Goal: Information Seeking & Learning: Learn about a topic

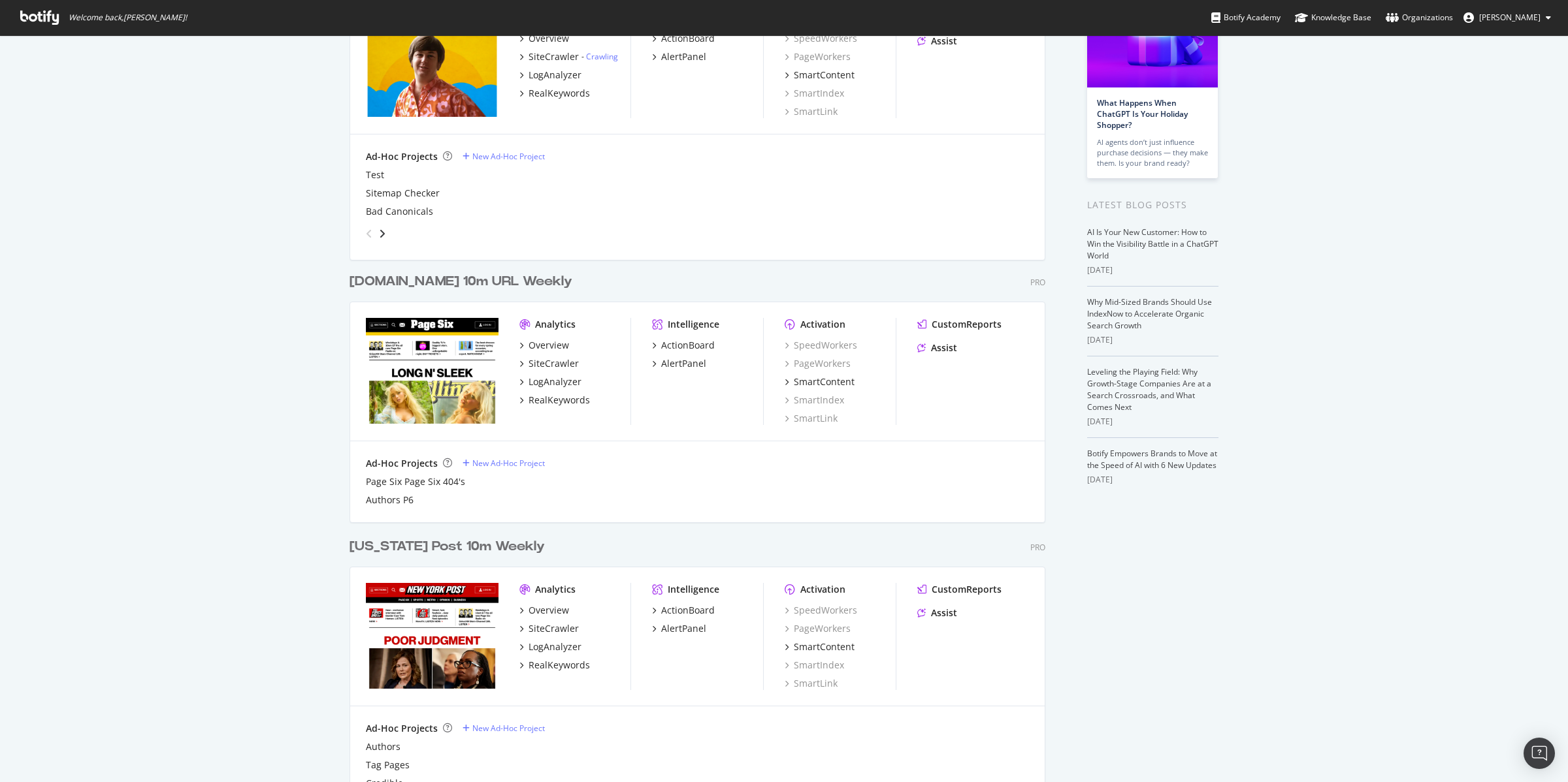
scroll to position [135, 0]
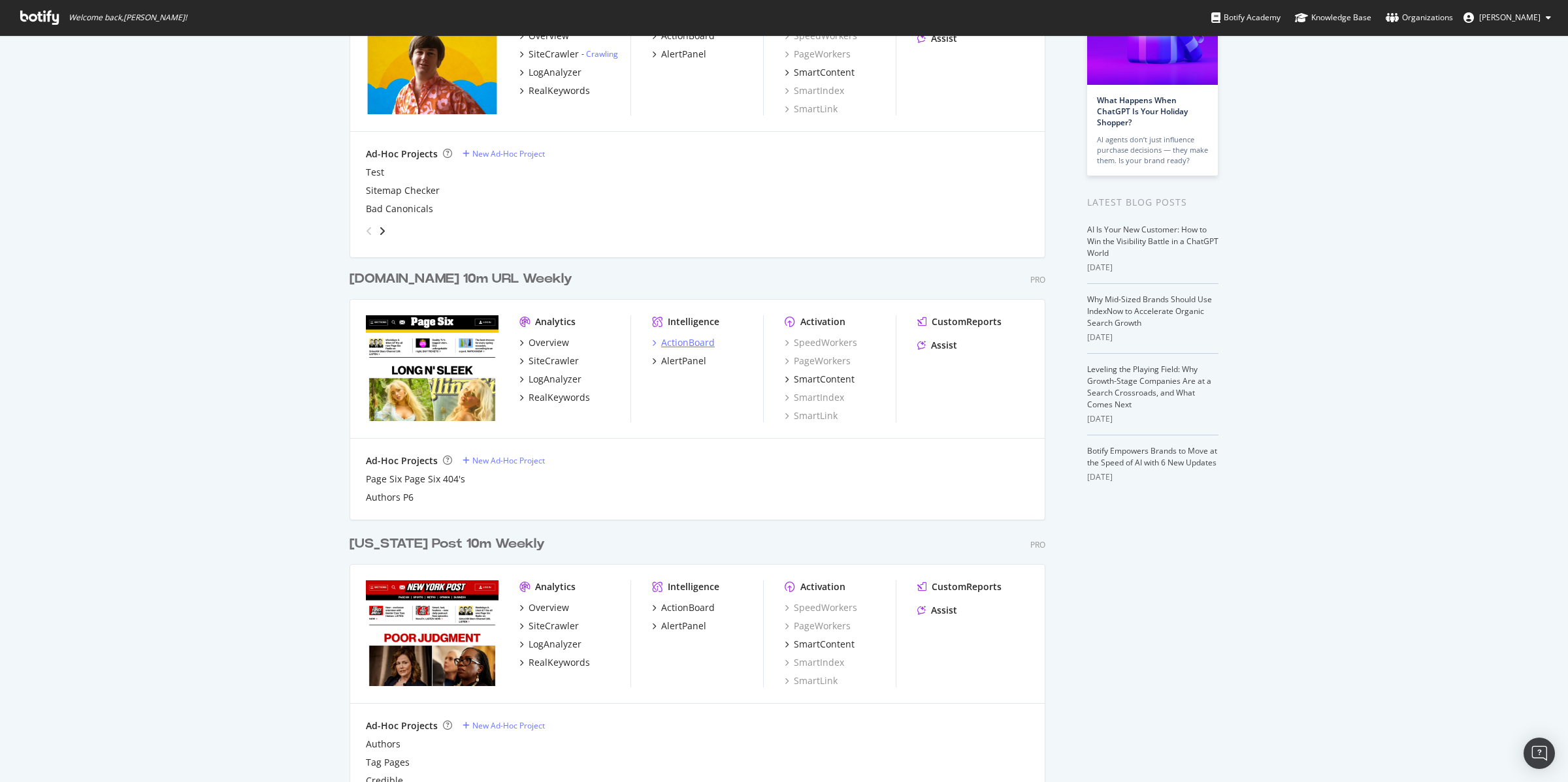
click at [681, 343] on div "ActionBoard" at bounding box center [687, 342] width 53 height 13
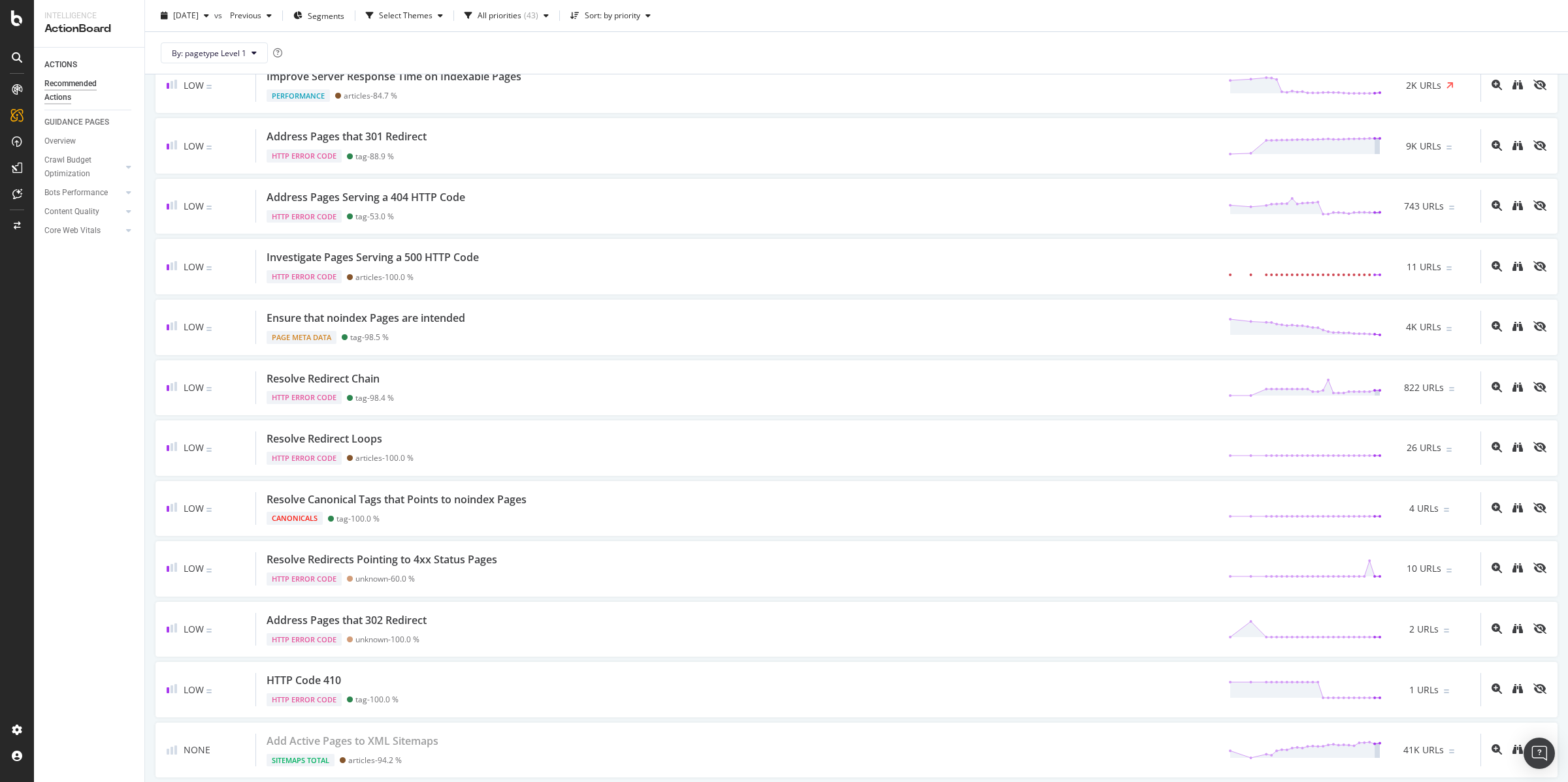
scroll to position [2173, 0]
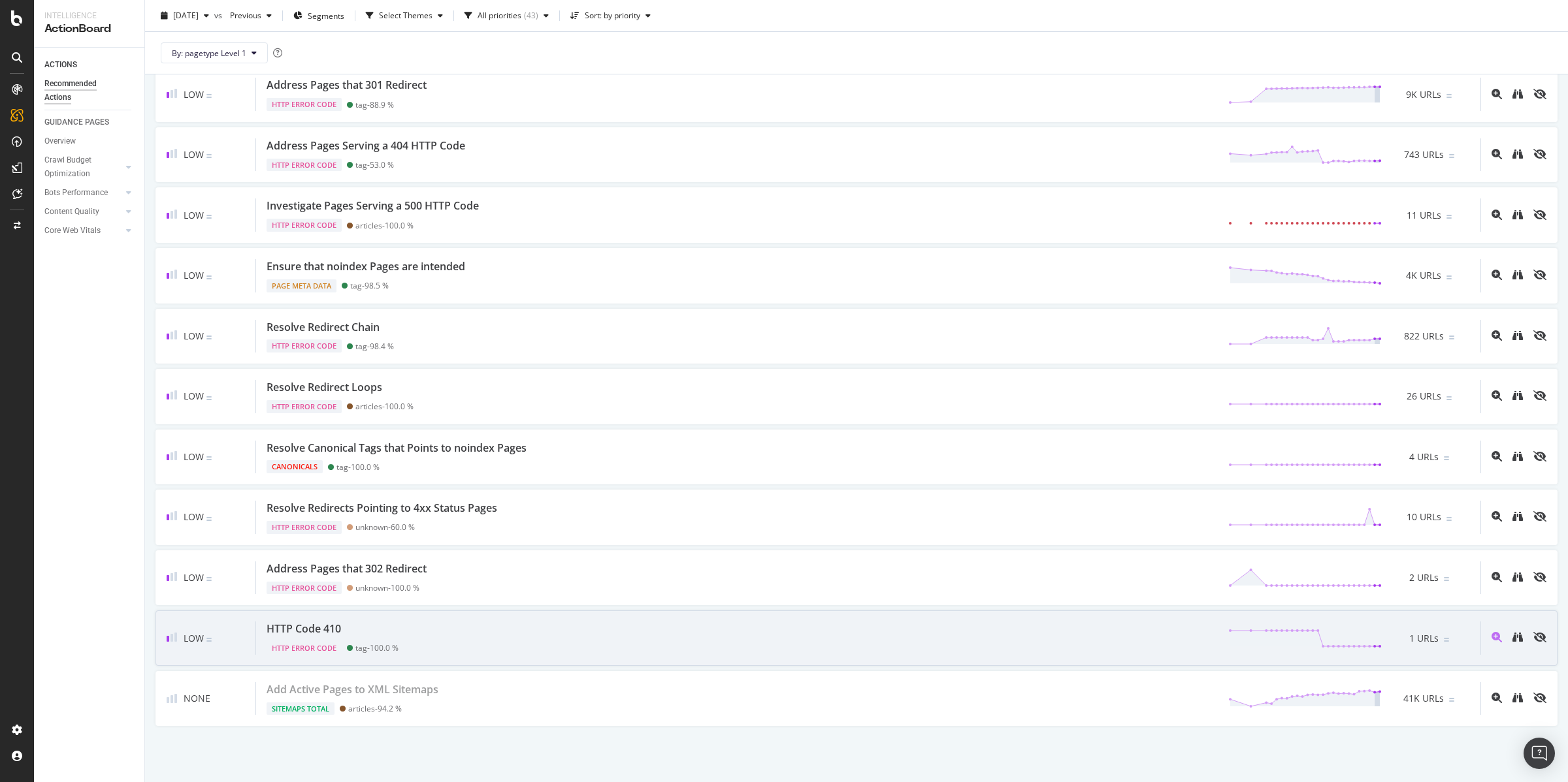
click at [316, 629] on div "HTTP Code 410" at bounding box center [303, 628] width 74 height 15
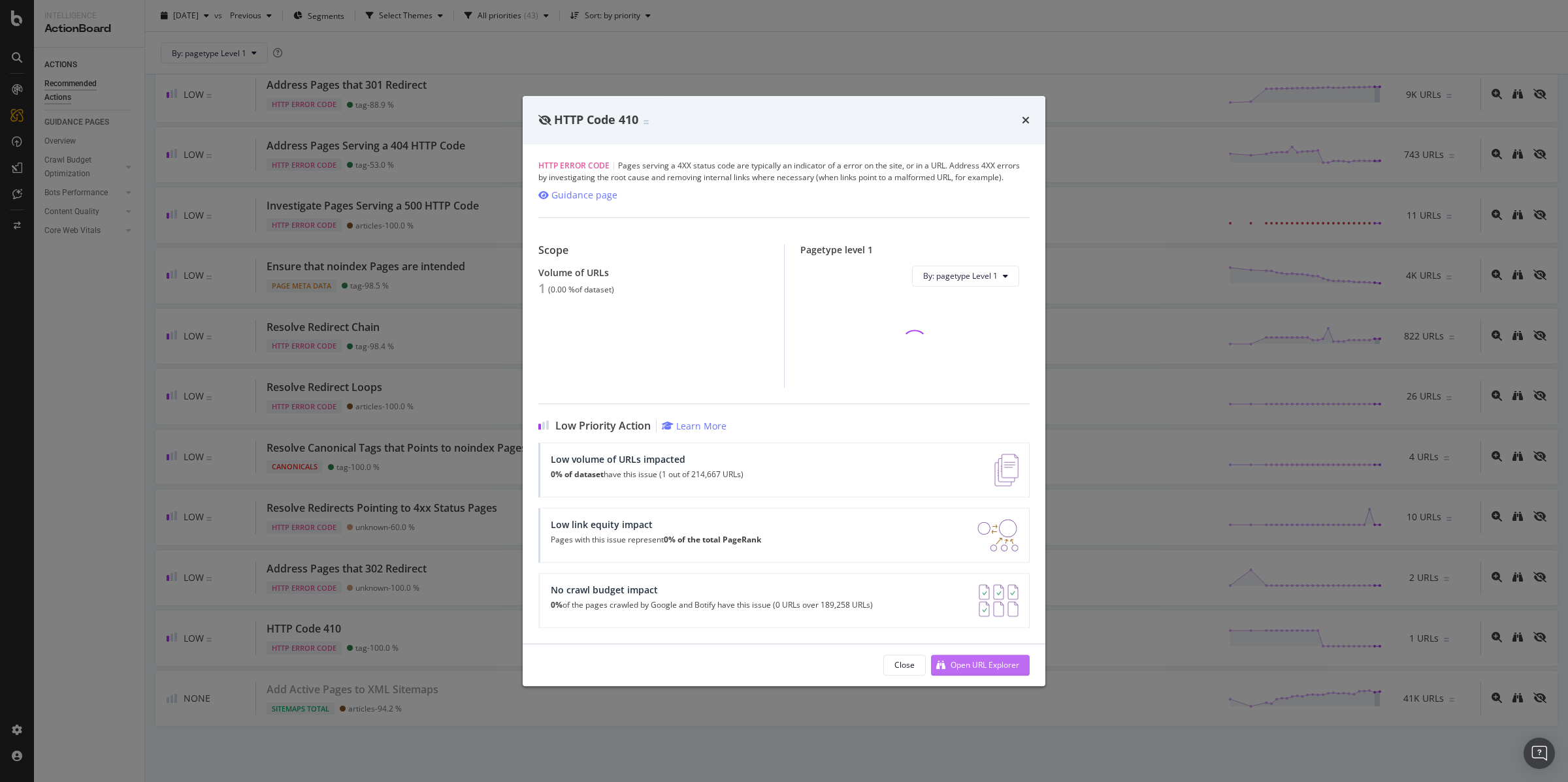
click at [978, 668] on div "Open URL Explorer" at bounding box center [985, 665] width 69 height 11
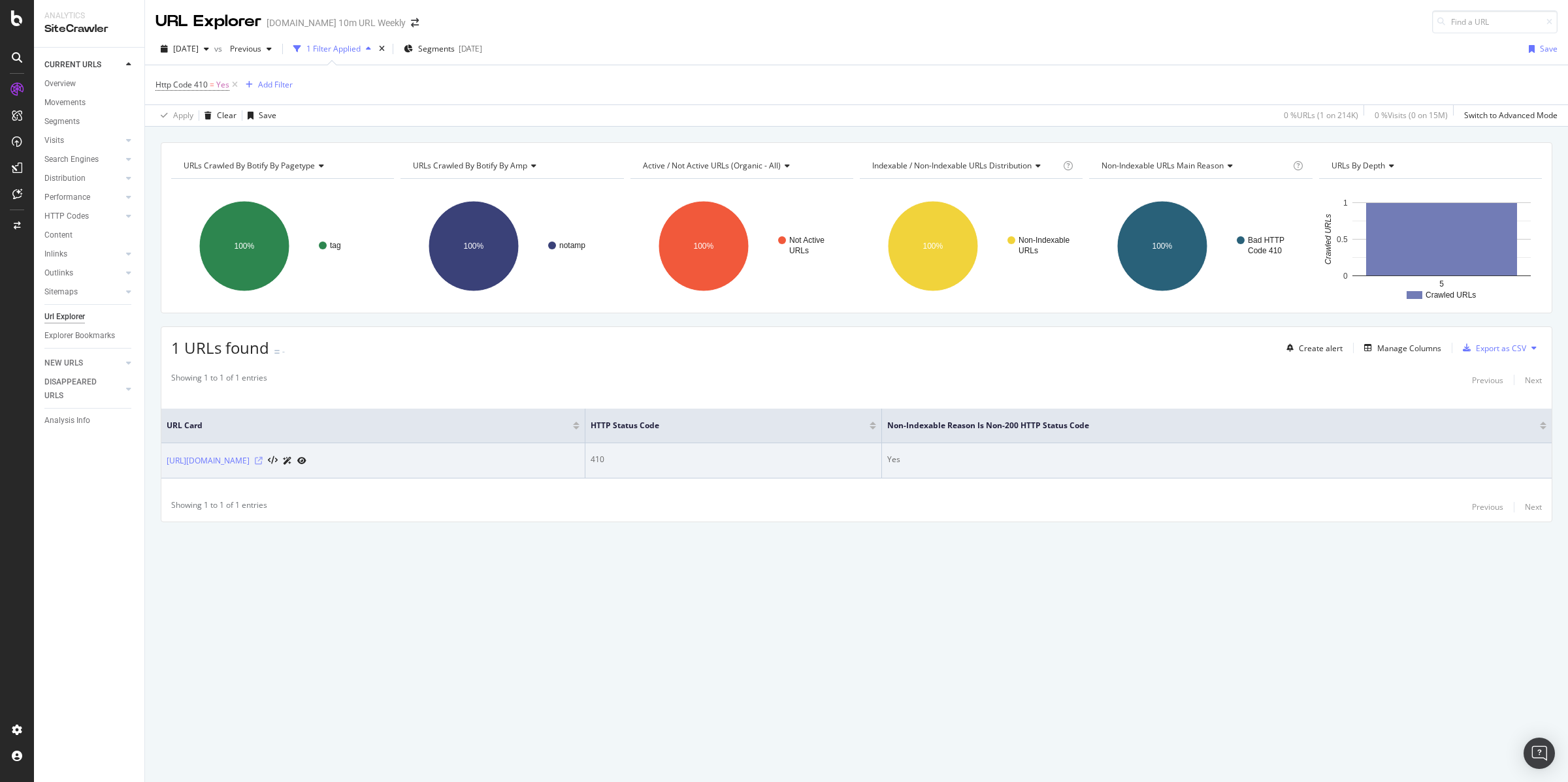
click at [263, 462] on icon at bounding box center [258, 461] width 8 height 8
